Goal: Navigation & Orientation: Find specific page/section

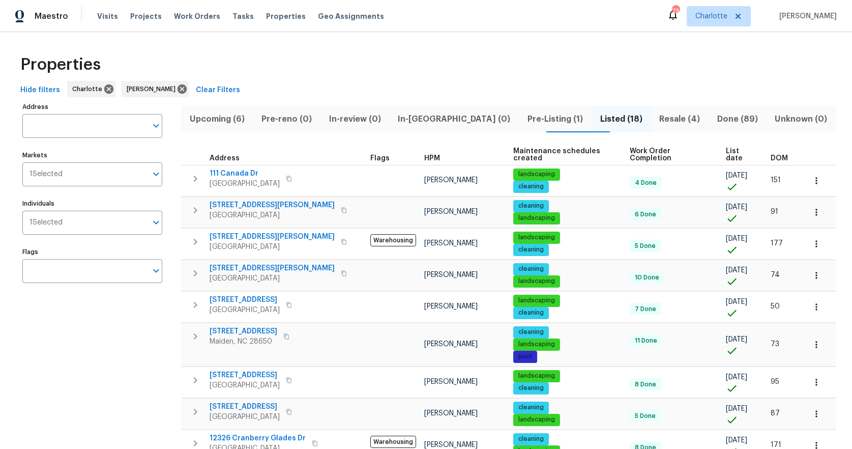
click at [228, 122] on span "Upcoming (6)" at bounding box center [217, 119] width 60 height 14
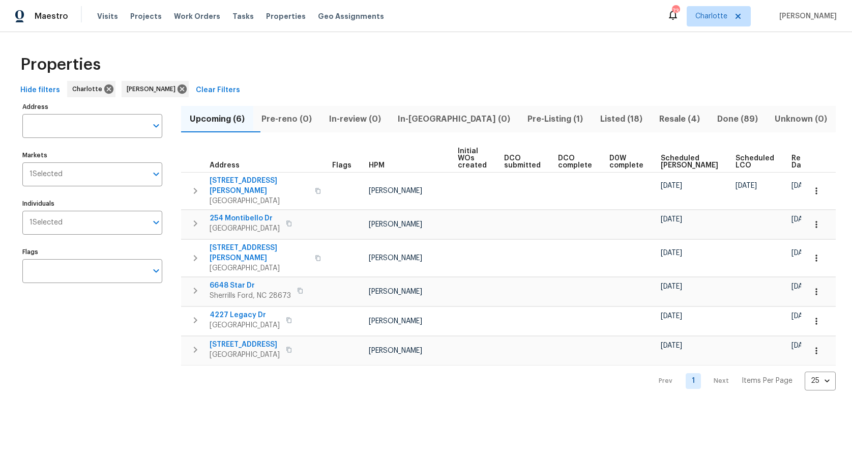
click at [525, 125] on span "Pre-Listing (1)" at bounding box center [555, 119] width 61 height 14
click at [598, 125] on span "Listed (18)" at bounding box center [621, 119] width 47 height 14
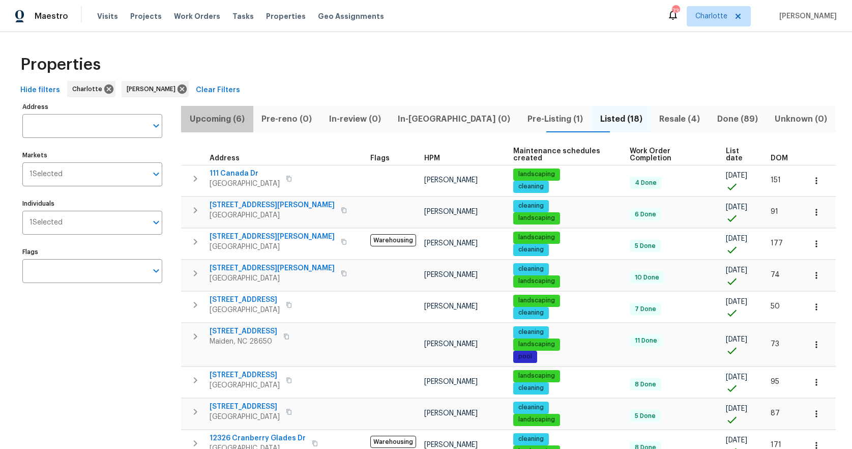
click at [219, 117] on span "Upcoming (6)" at bounding box center [217, 119] width 60 height 14
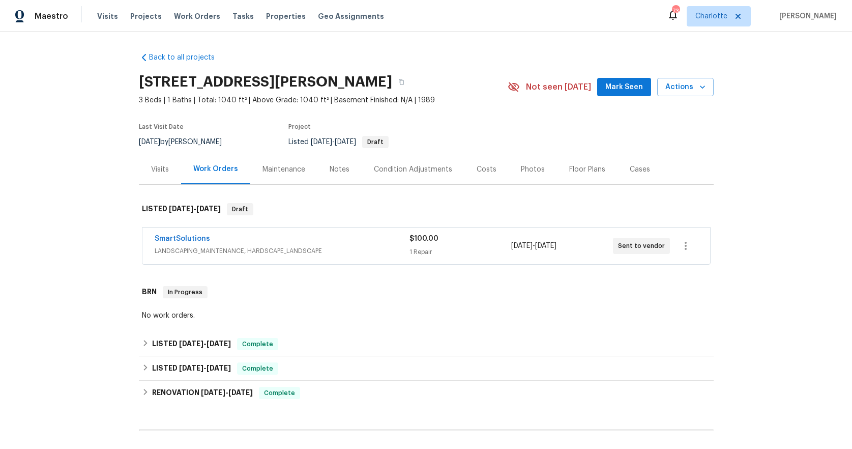
click at [364, 257] on div "SmartSolutions LANDSCAPING_MAINTENANCE, HARDSCAPE_LANDSCAPE" at bounding box center [282, 245] width 255 height 24
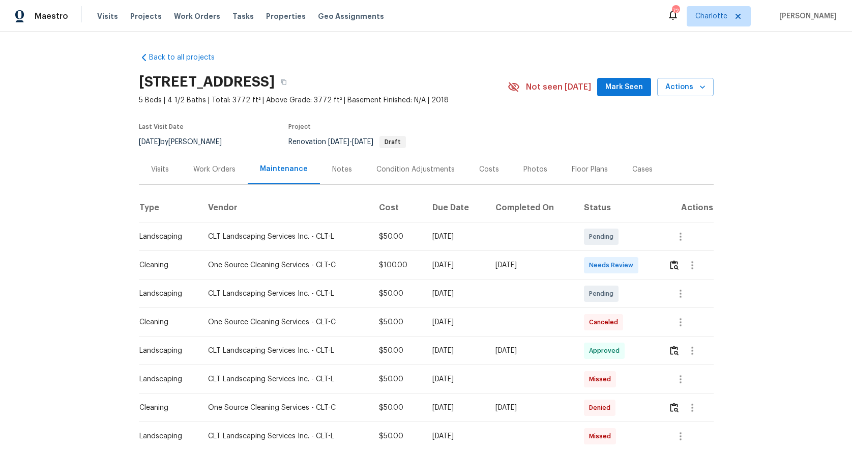
click at [531, 169] on div "Photos" at bounding box center [535, 169] width 24 height 10
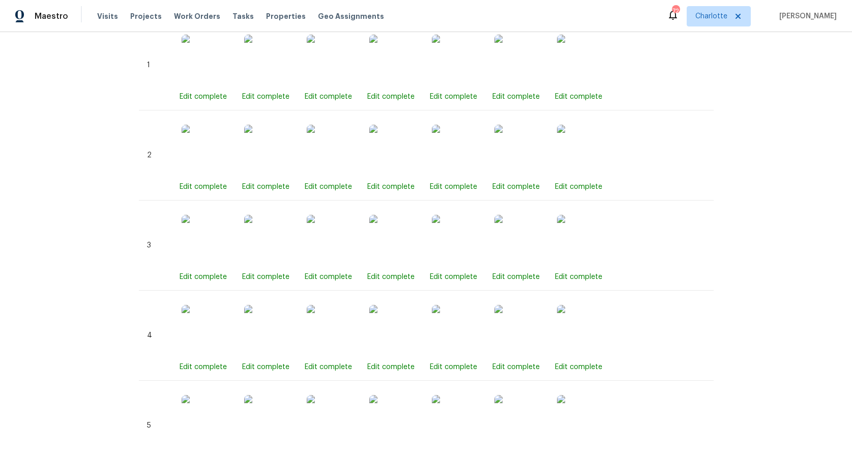
scroll to position [537, 0]
